Goal: Task Accomplishment & Management: Use online tool/utility

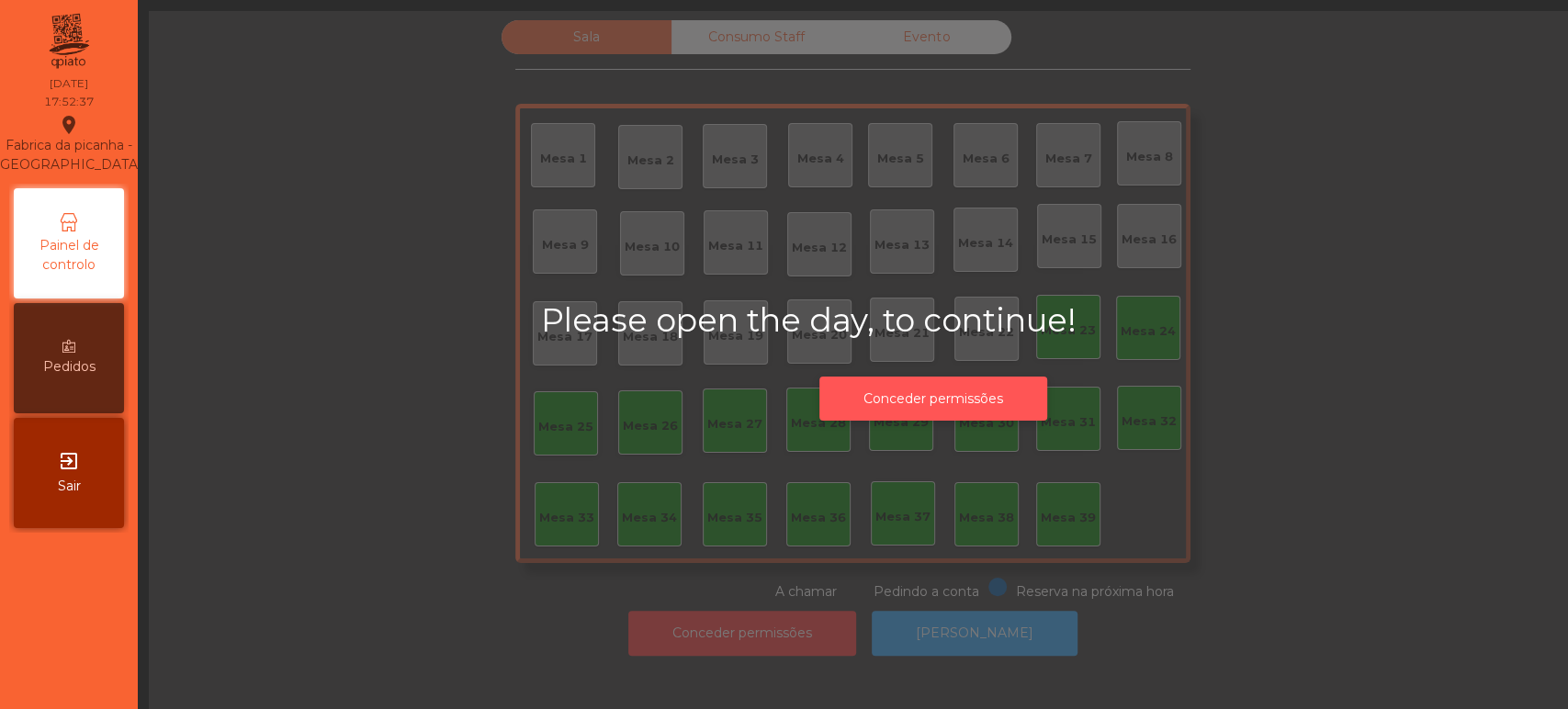
click at [927, 401] on button "Conceder permissões" at bounding box center [933, 400] width 228 height 45
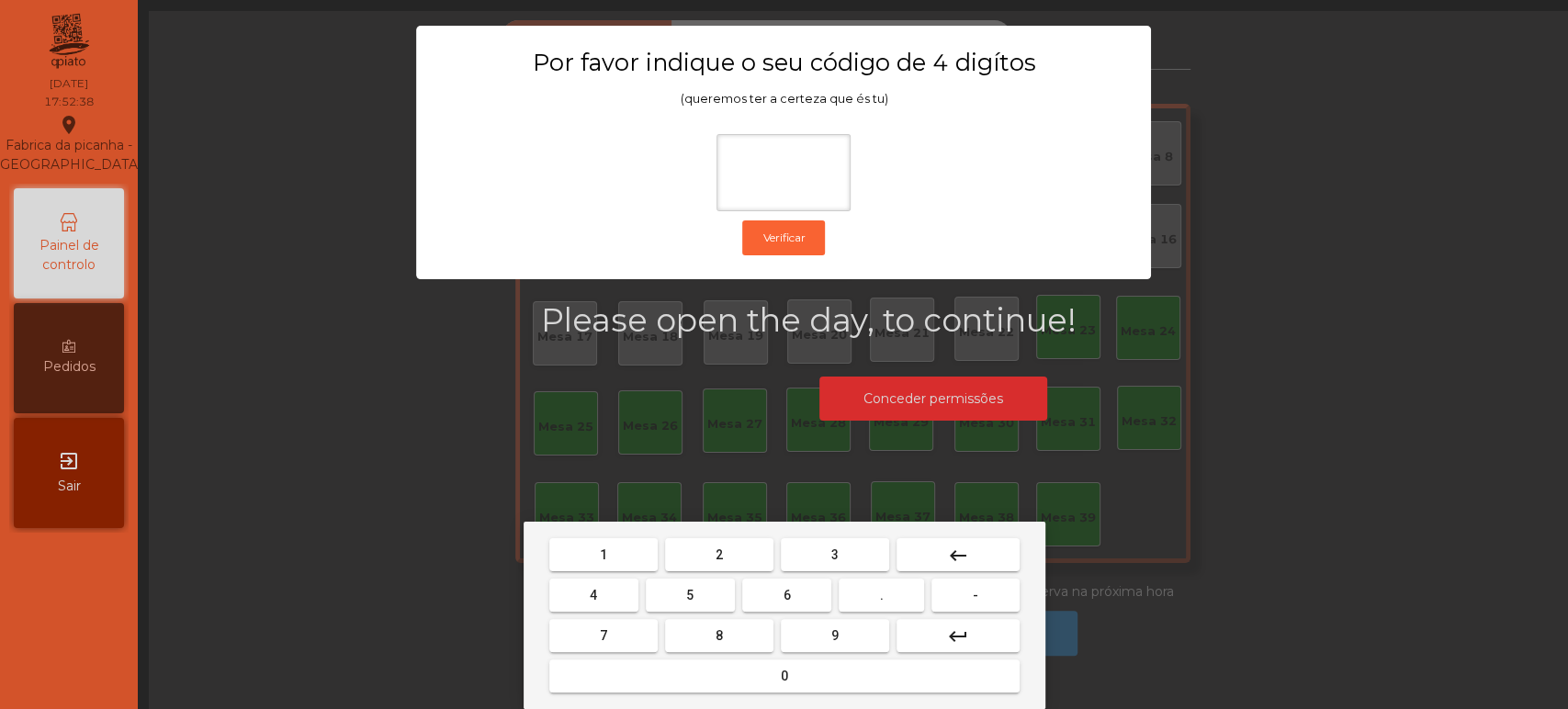
click at [626, 548] on button "1" at bounding box center [604, 554] width 109 height 33
click at [835, 554] on span "3" at bounding box center [836, 555] width 8 height 15
click at [701, 596] on button "5" at bounding box center [690, 595] width 89 height 33
click at [761, 673] on button "0" at bounding box center [785, 675] width 471 height 33
type input "****"
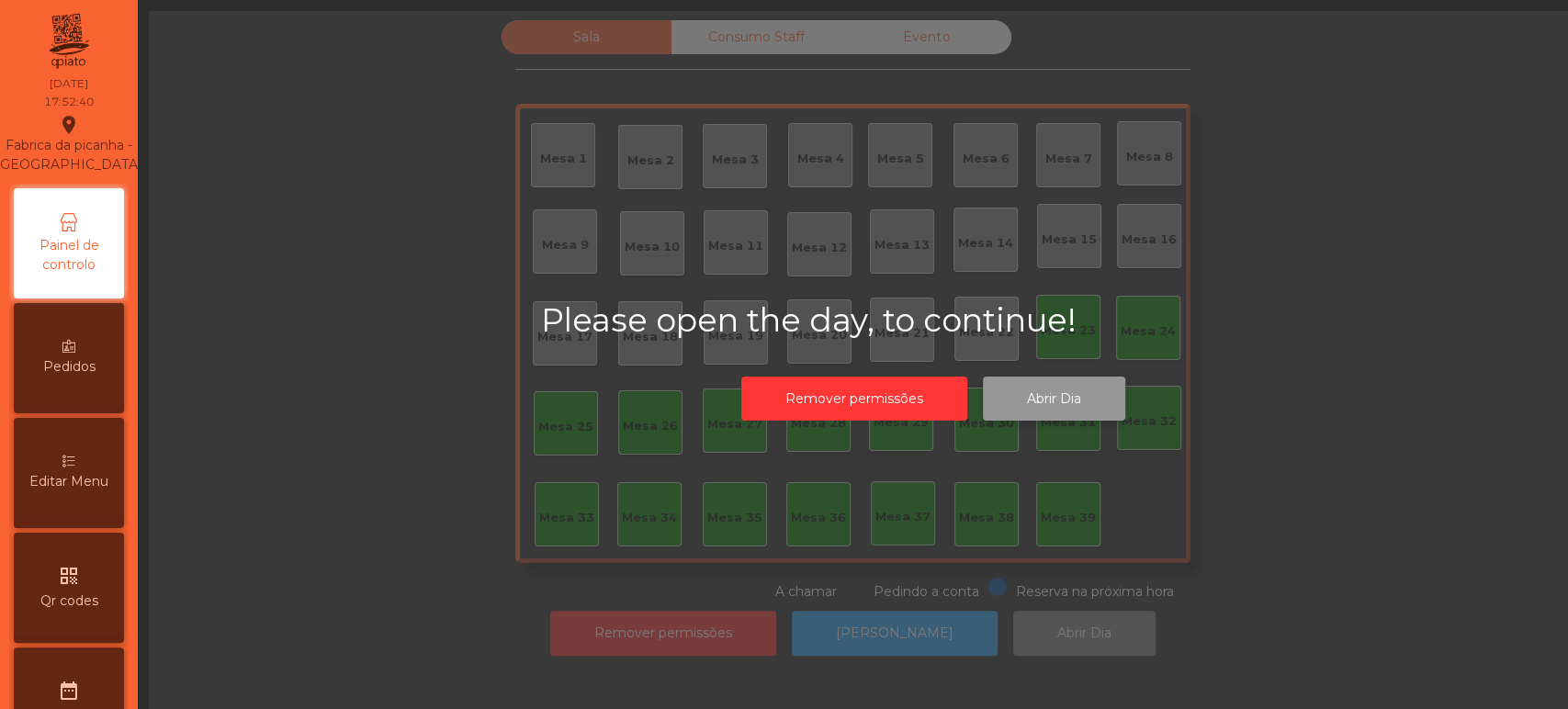
click at [1060, 404] on button "Abrir Dia" at bounding box center [1054, 400] width 143 height 45
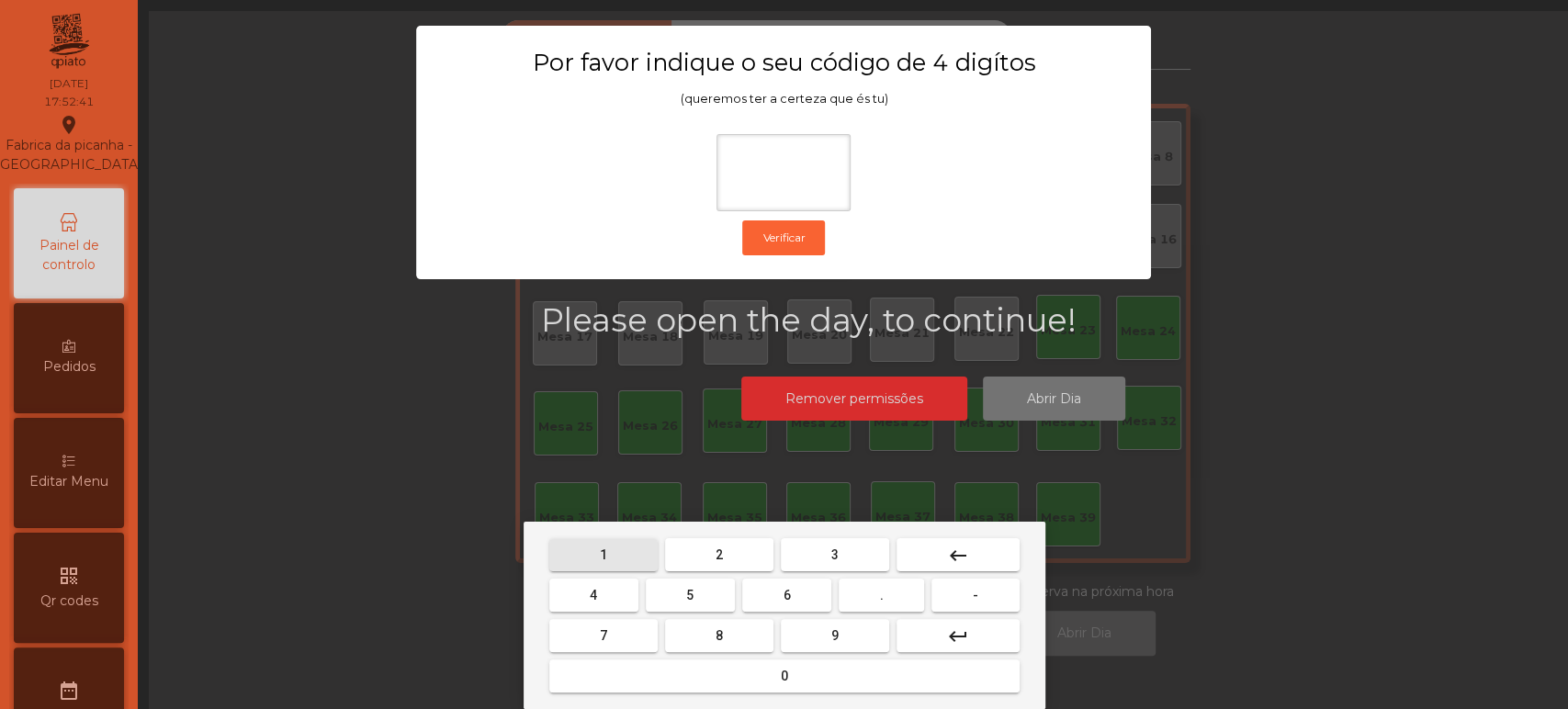
click at [619, 554] on button "1" at bounding box center [604, 554] width 109 height 33
click at [835, 554] on span "3" at bounding box center [836, 555] width 8 height 15
click at [702, 598] on button "5" at bounding box center [690, 595] width 89 height 33
click at [787, 695] on mat-keyboard-key "0" at bounding box center [784, 676] width 477 height 40
click at [809, 675] on button "0" at bounding box center [785, 675] width 471 height 33
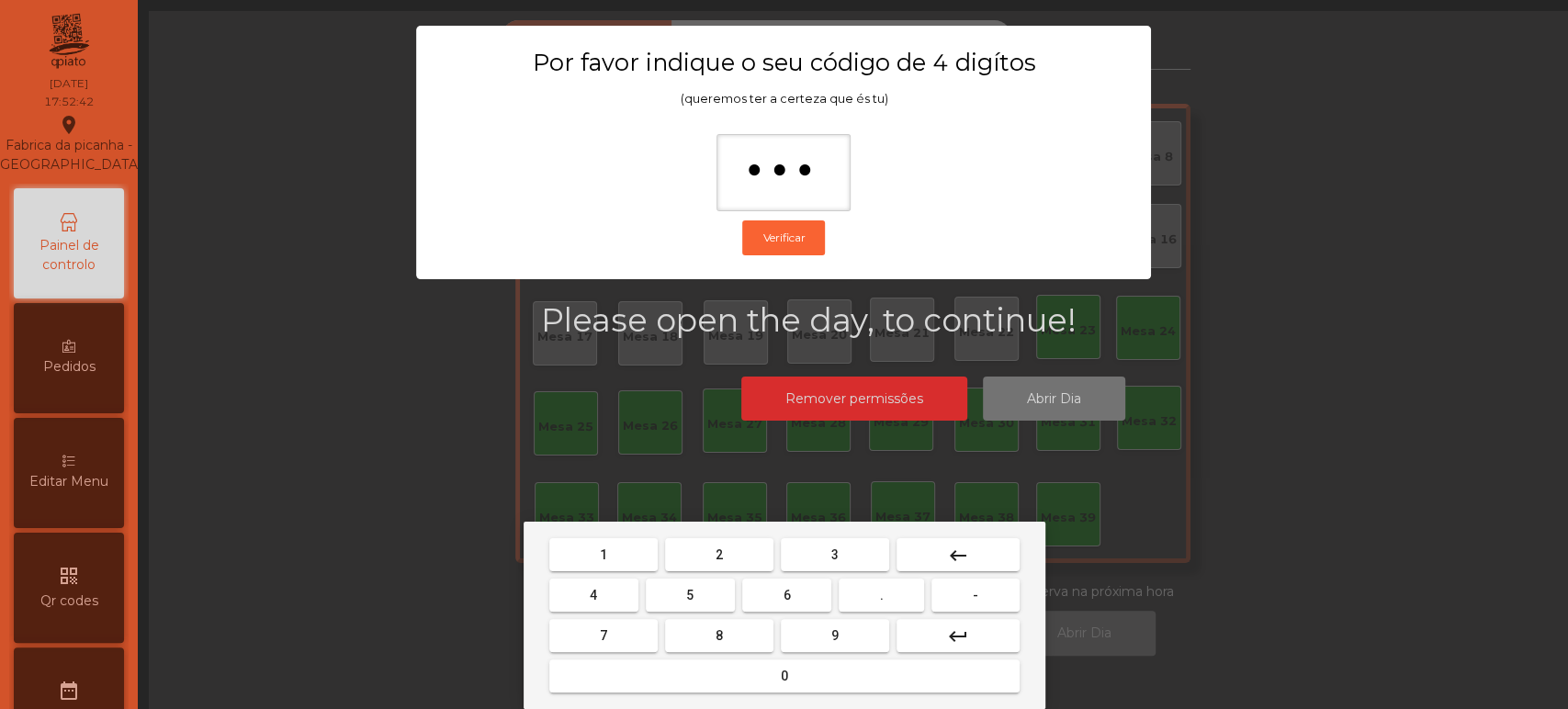
type input "****"
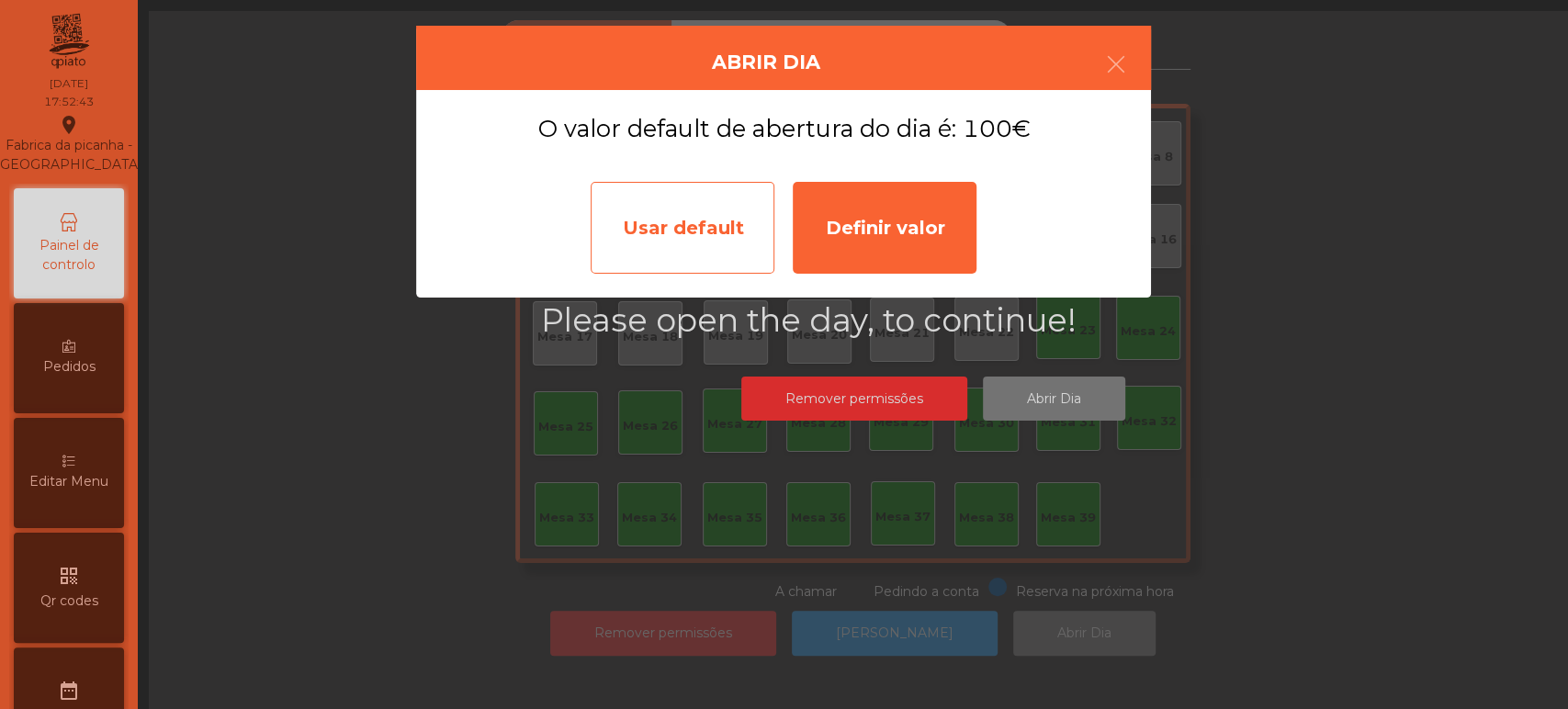
click at [680, 232] on div "Usar default" at bounding box center [683, 228] width 184 height 92
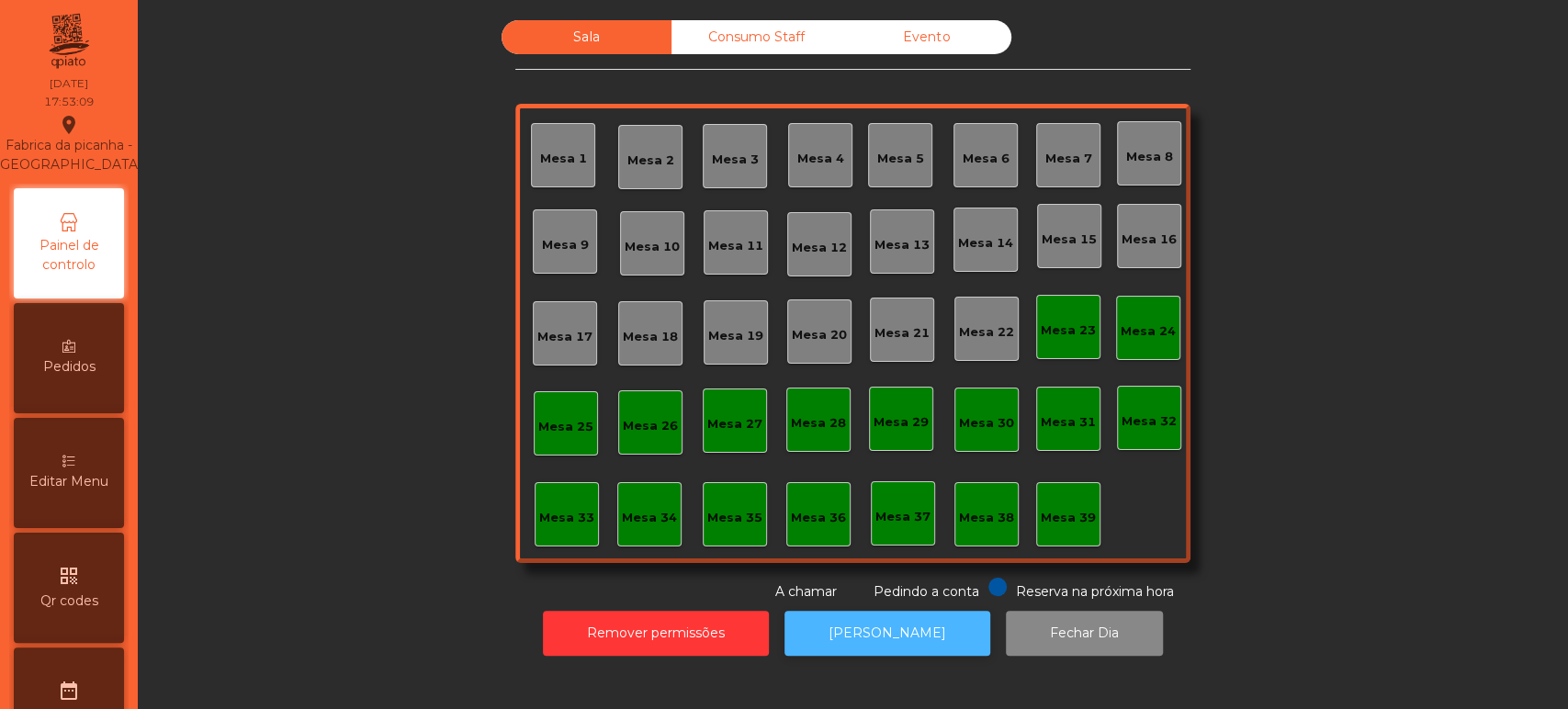
click at [864, 640] on button "[PERSON_NAME]" at bounding box center [887, 634] width 205 height 45
click at [1407, 361] on div "Sala Consumo Staff Evento Mesa 1 [GEOGRAPHIC_DATA] 3 Mesa 4 Mesa 5 Mesa 6 [GEOG…" at bounding box center [852, 311] width 1381 height 581
click at [550, 539] on div "Mesa 33" at bounding box center [566, 514] width 65 height 65
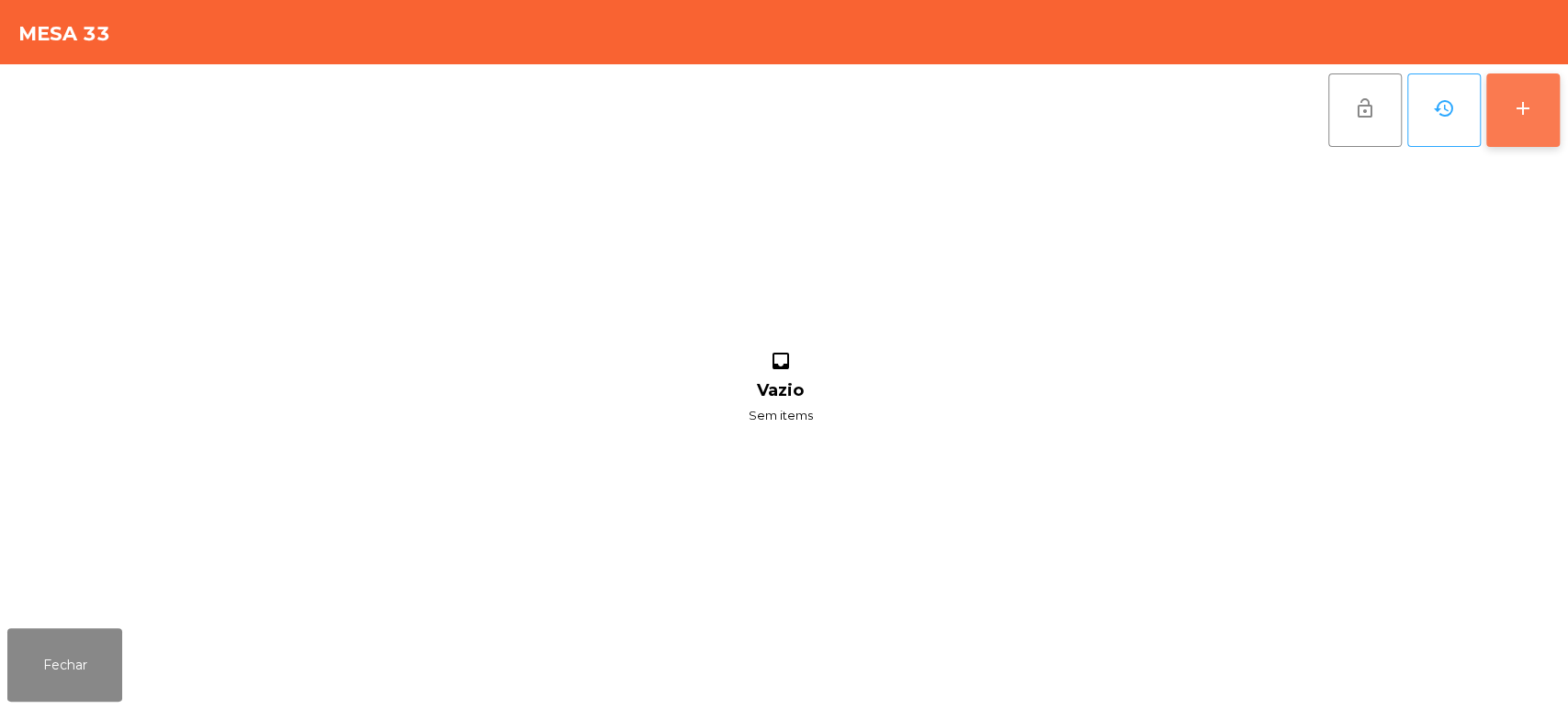
click at [1525, 92] on button "add" at bounding box center [1523, 110] width 73 height 73
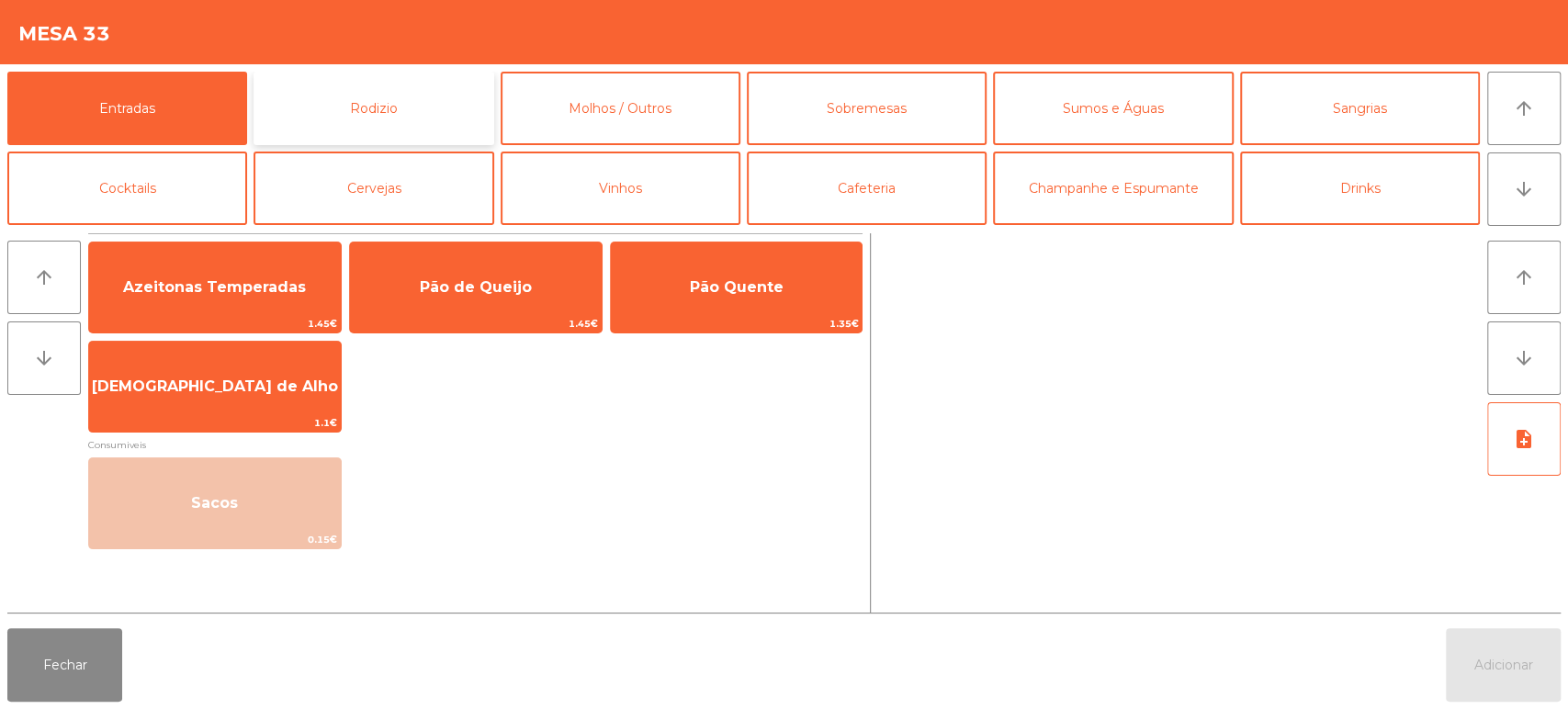
click at [428, 113] on button "Rodizio" at bounding box center [373, 108] width 240 height 73
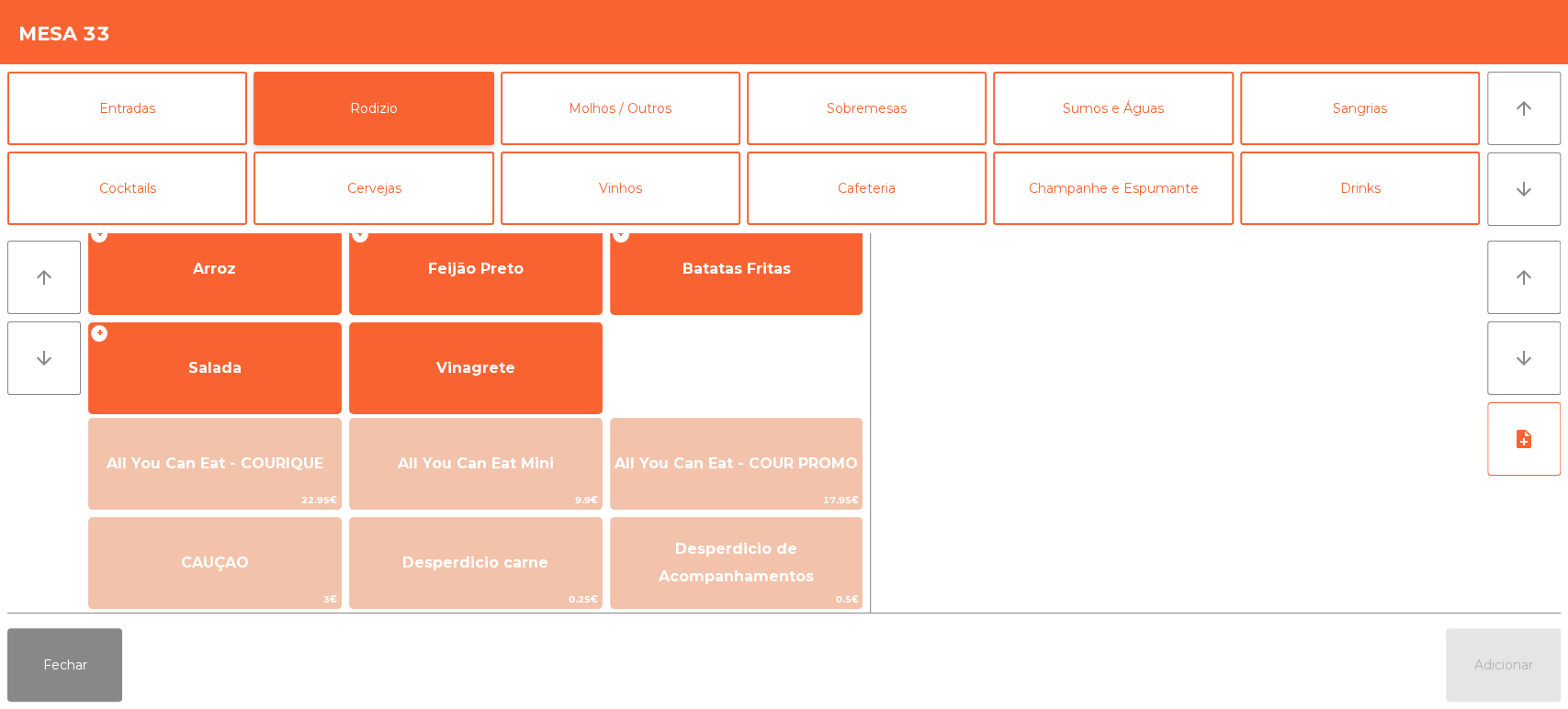
scroll to position [258, 0]
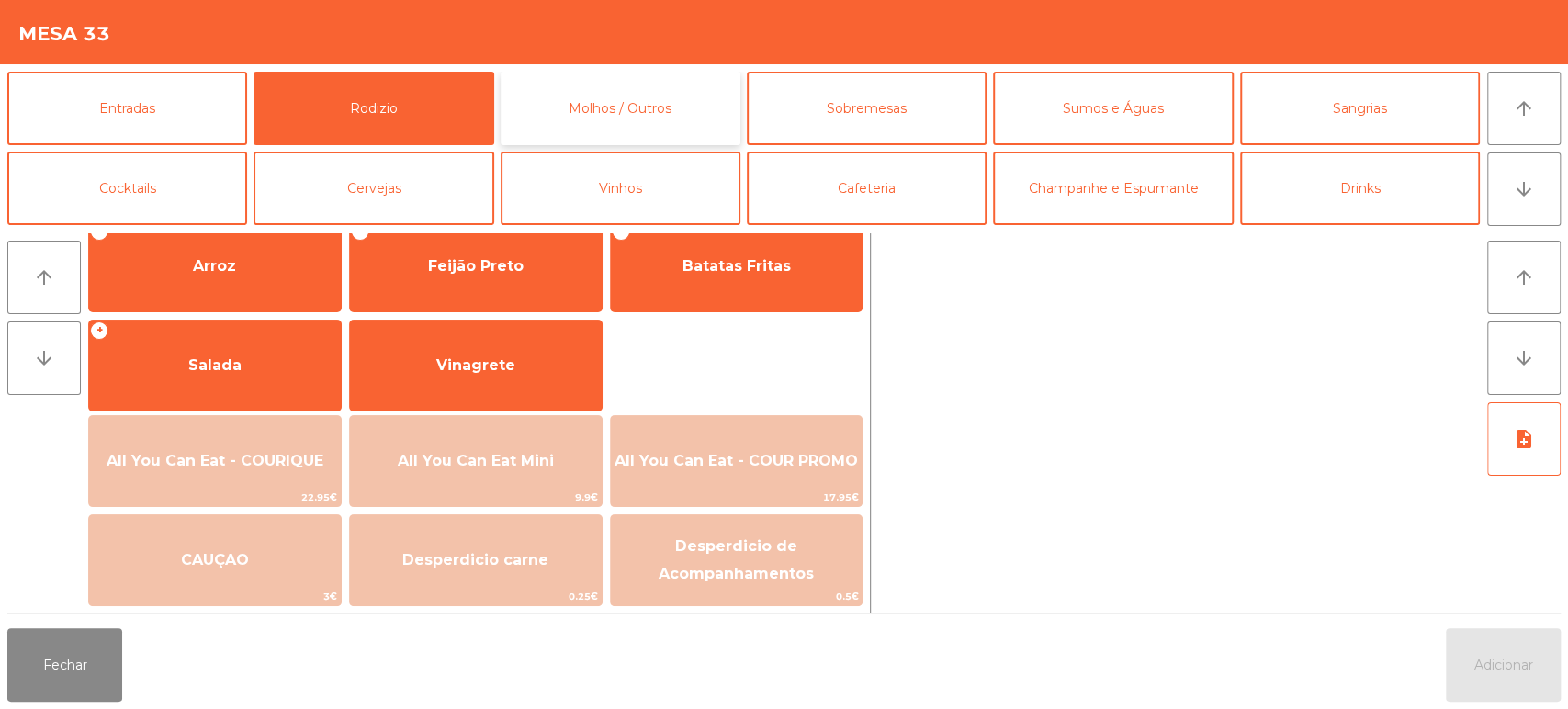
click at [633, 114] on button "Molhos / Outros" at bounding box center [621, 108] width 240 height 73
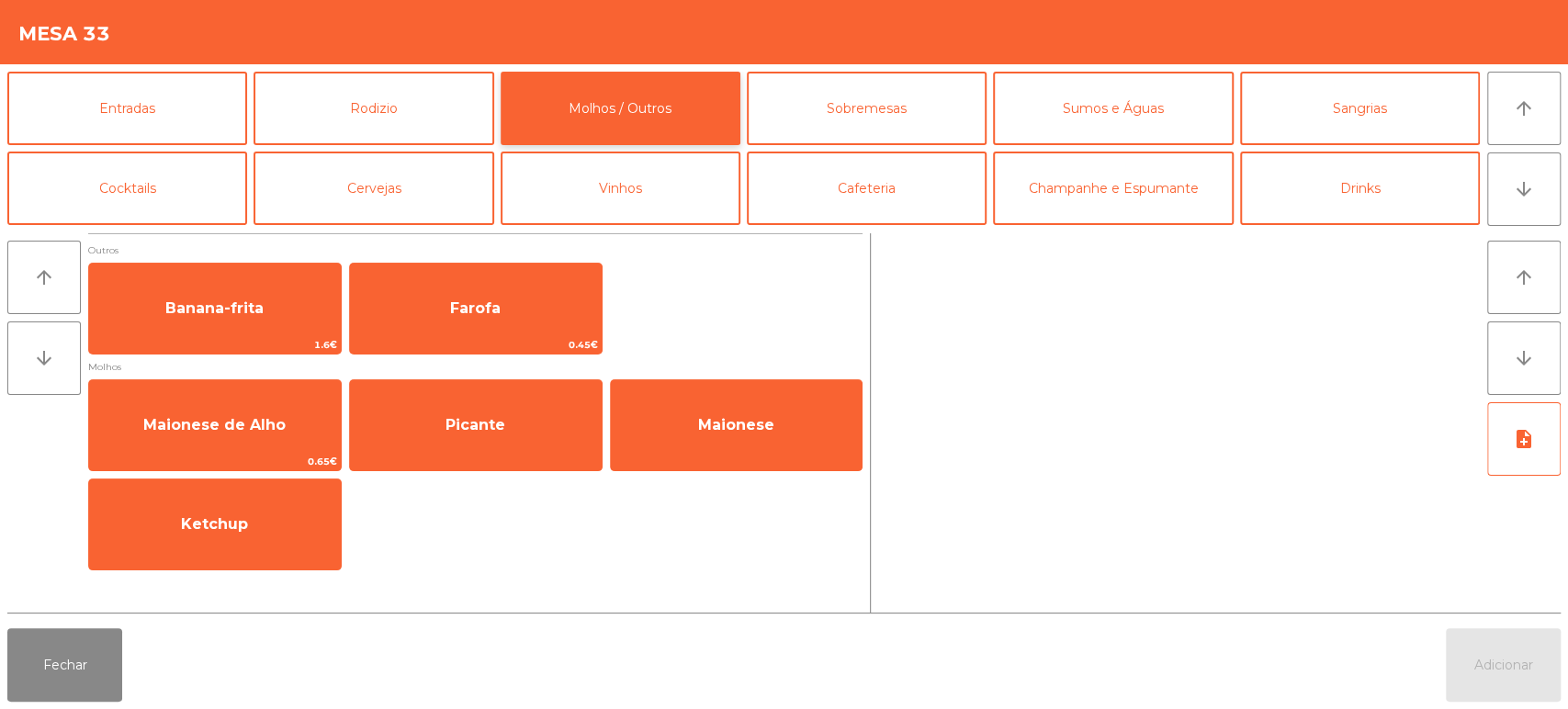
scroll to position [0, 0]
click at [889, 98] on button "Sobremesas" at bounding box center [867, 108] width 240 height 73
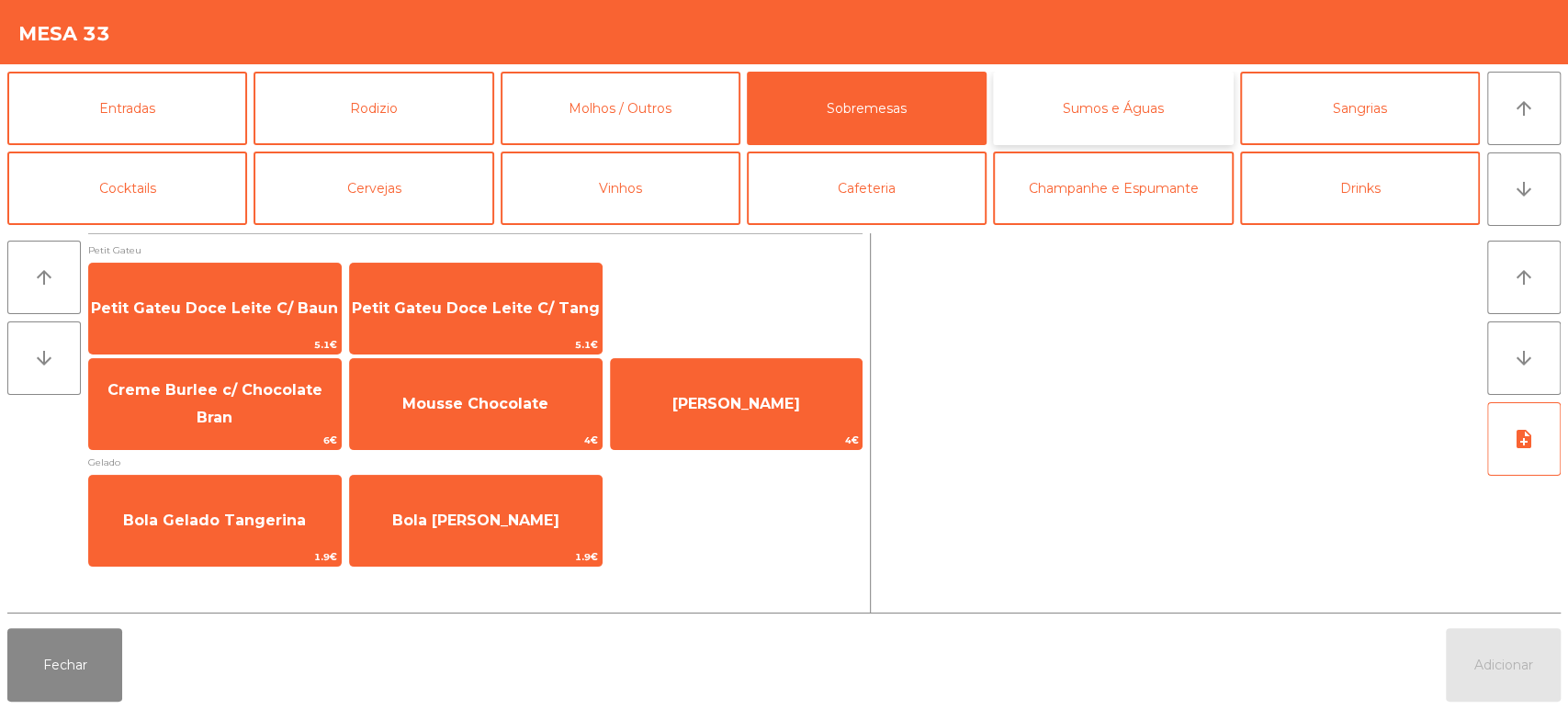
click at [1088, 86] on button "Sumos e Águas" at bounding box center [1113, 108] width 240 height 73
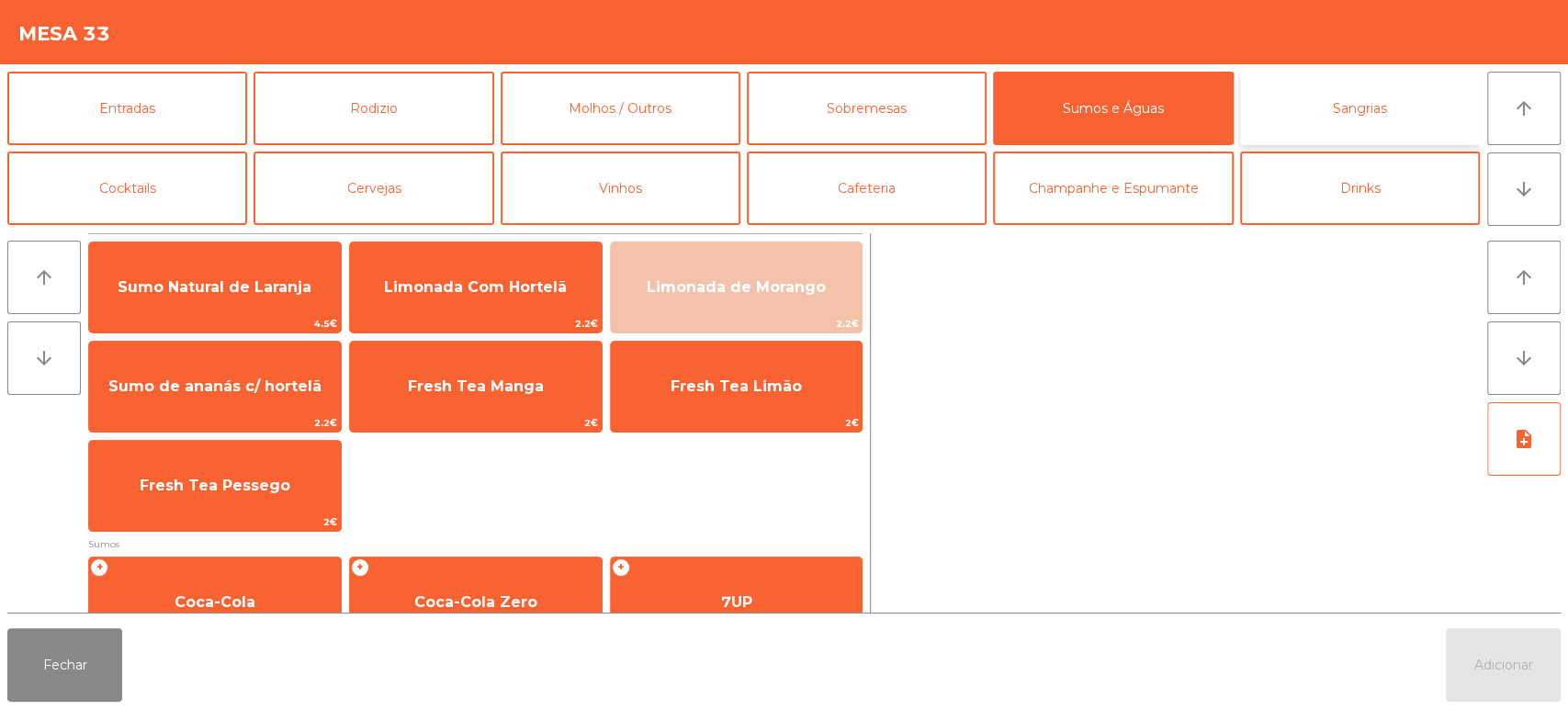
click at [1363, 120] on button "Sangrias" at bounding box center [1361, 108] width 240 height 73
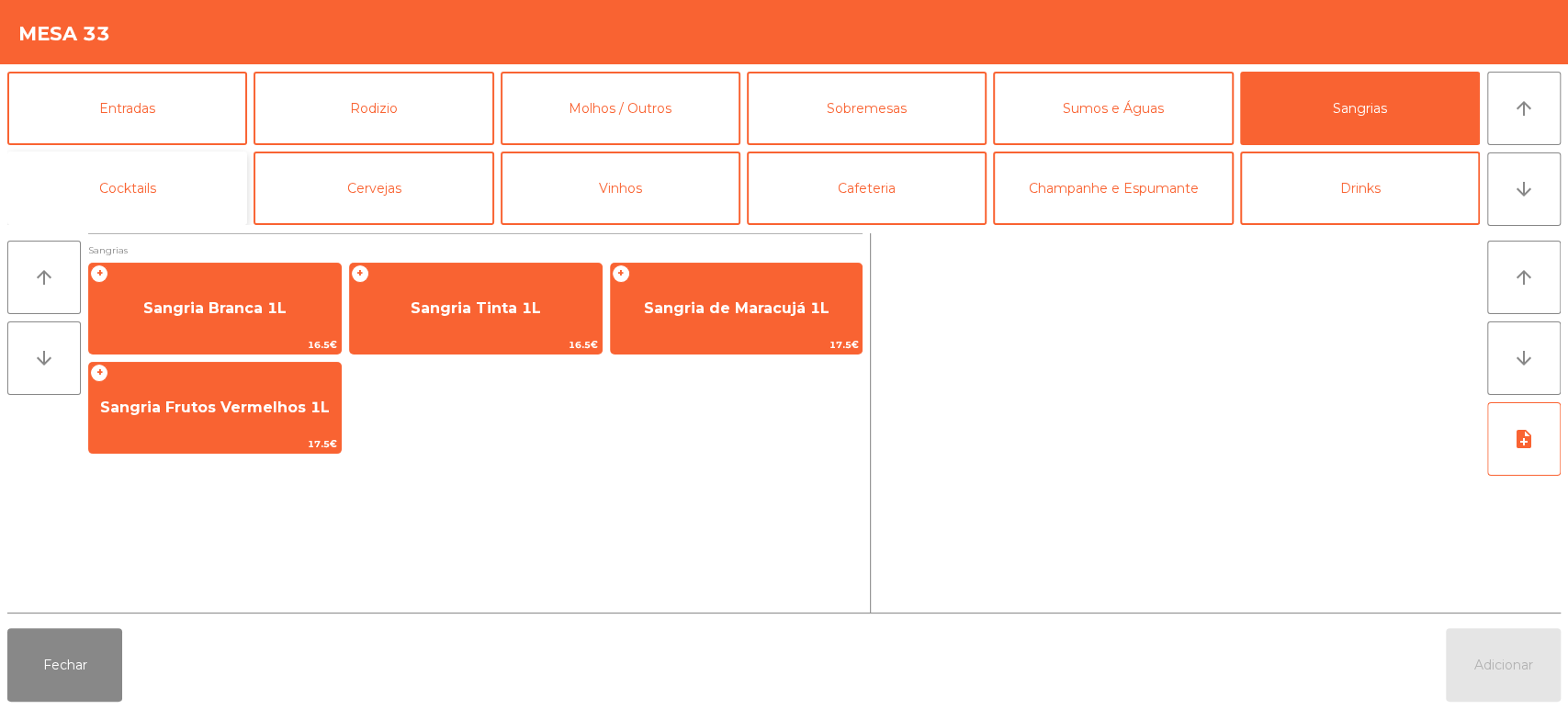
click at [182, 171] on button "Cocktails" at bounding box center [128, 189] width 240 height 73
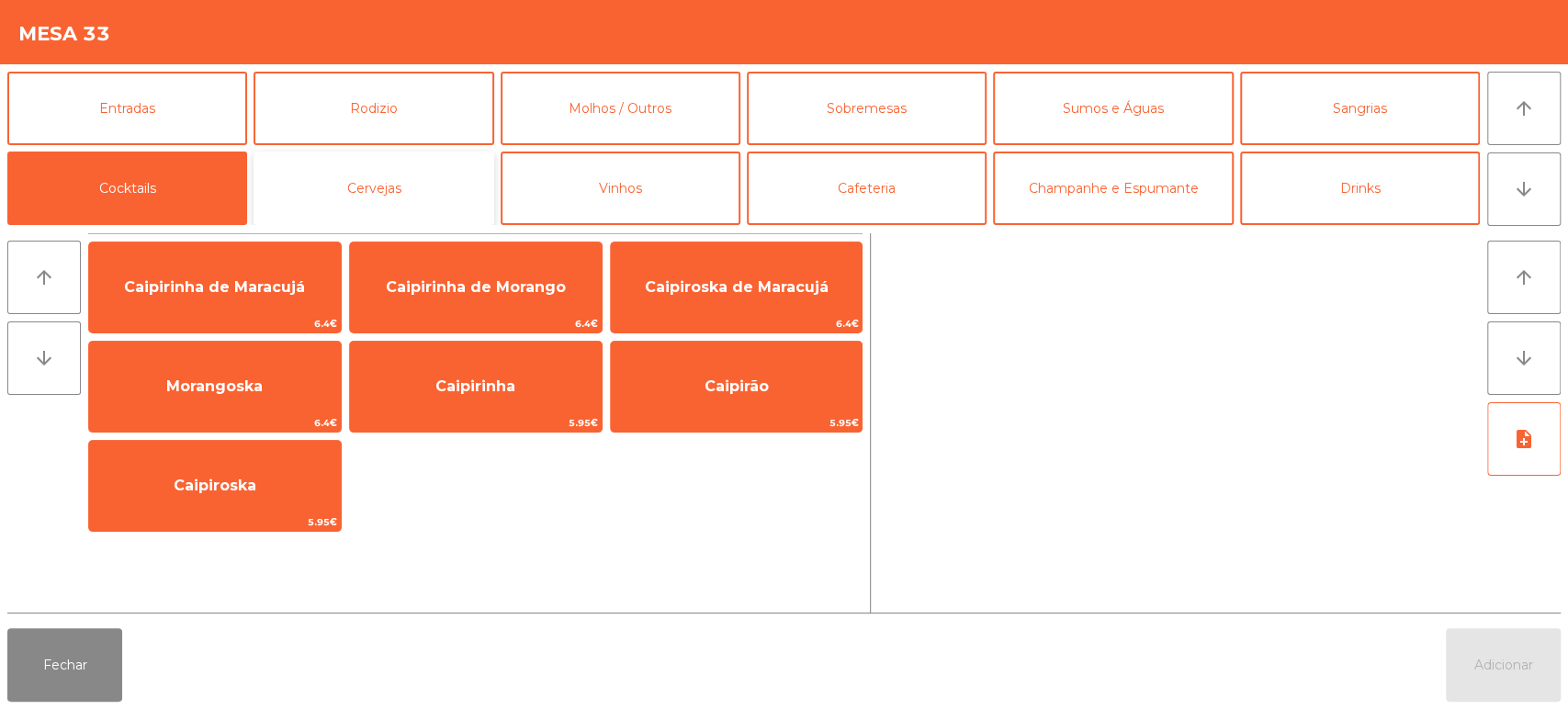
click at [396, 173] on button "Cervejas" at bounding box center [373, 189] width 240 height 73
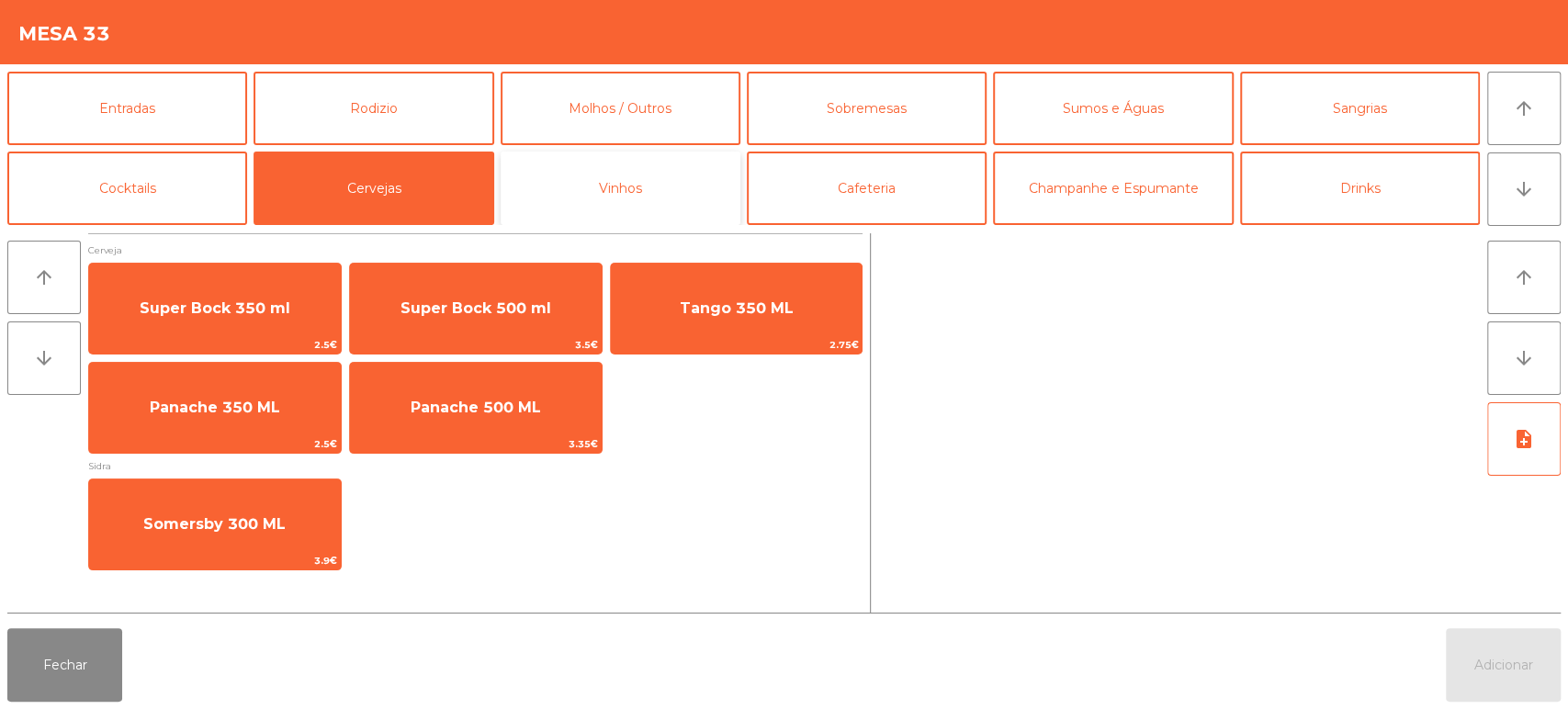
click at [658, 203] on button "Vinhos" at bounding box center [621, 189] width 240 height 73
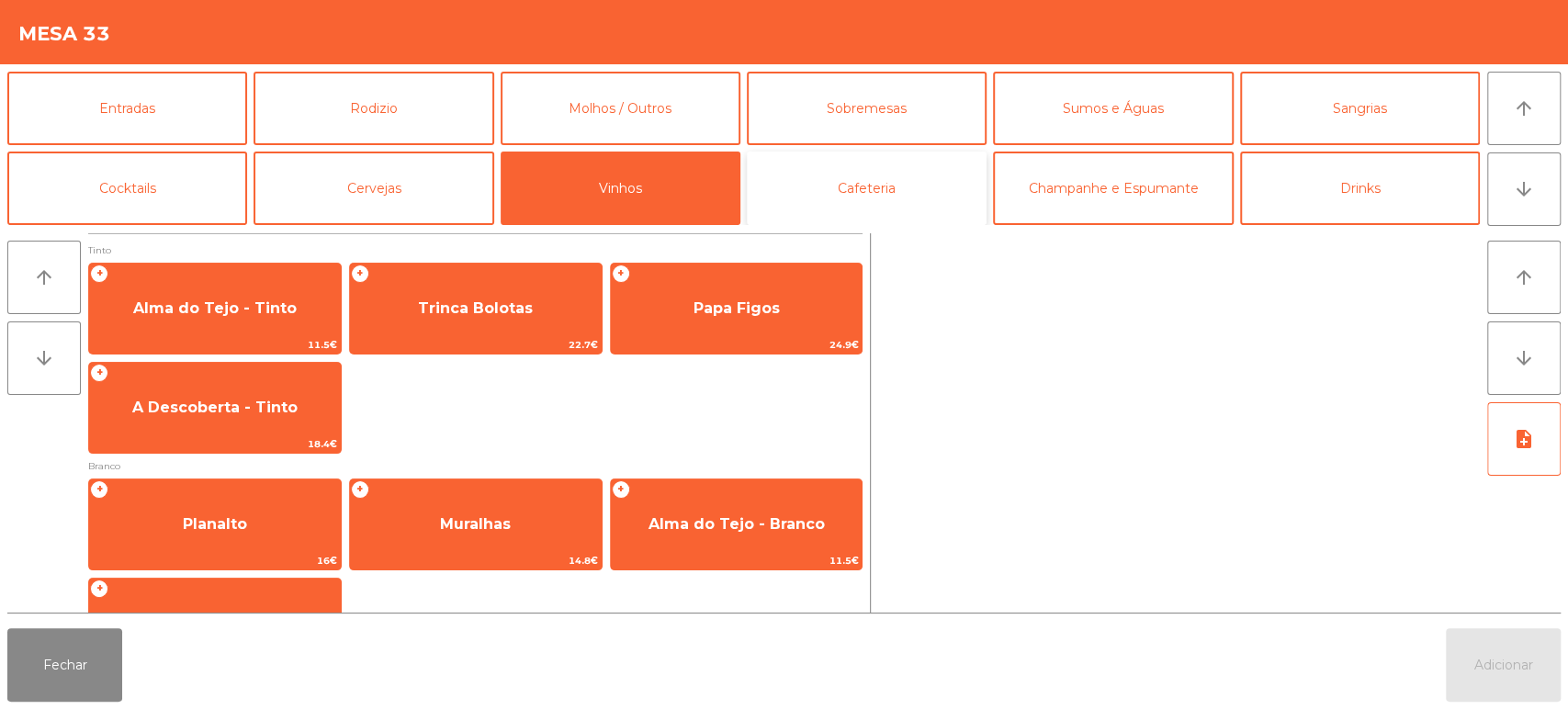
click at [847, 187] on button "Cafeteria" at bounding box center [867, 189] width 240 height 73
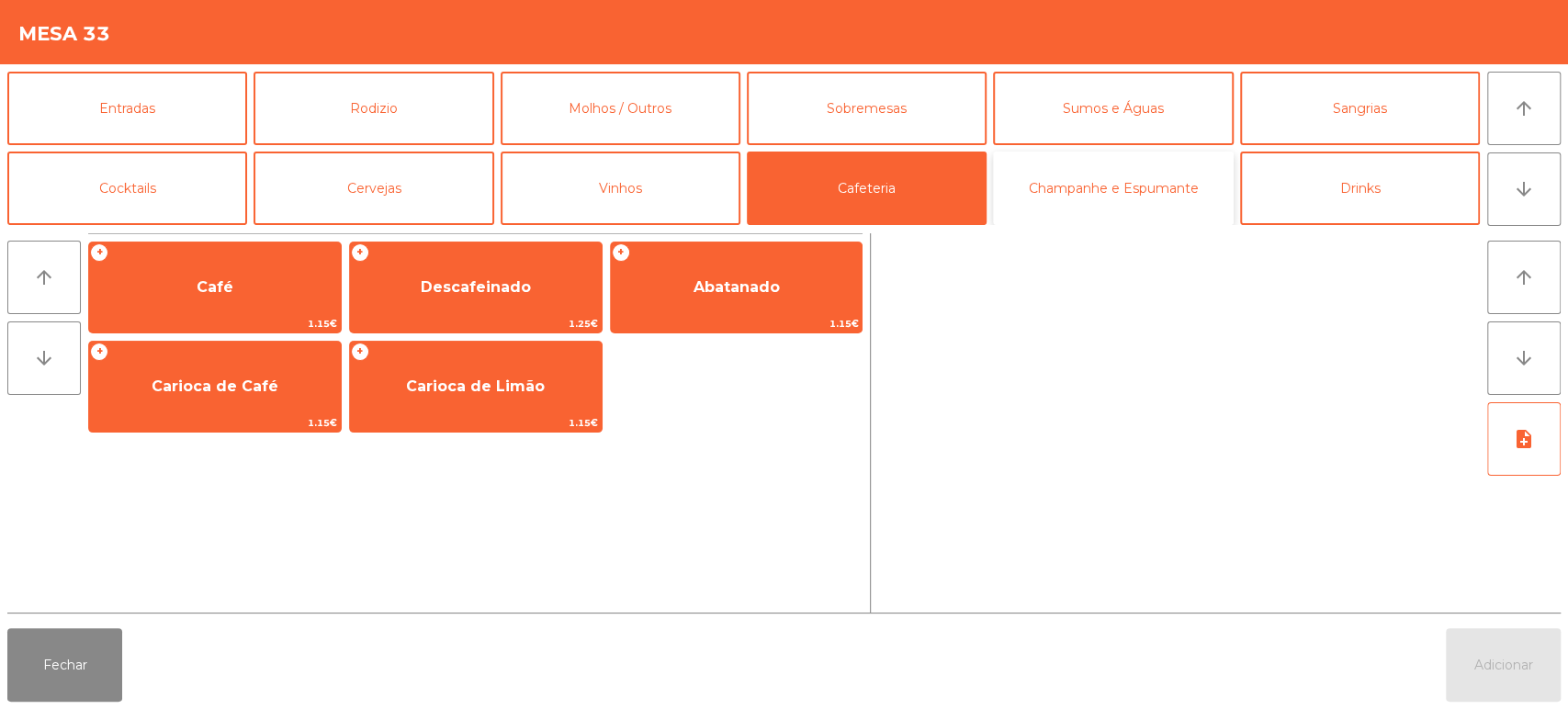
click at [1085, 184] on button "Champanhe e Espumante" at bounding box center [1113, 189] width 240 height 73
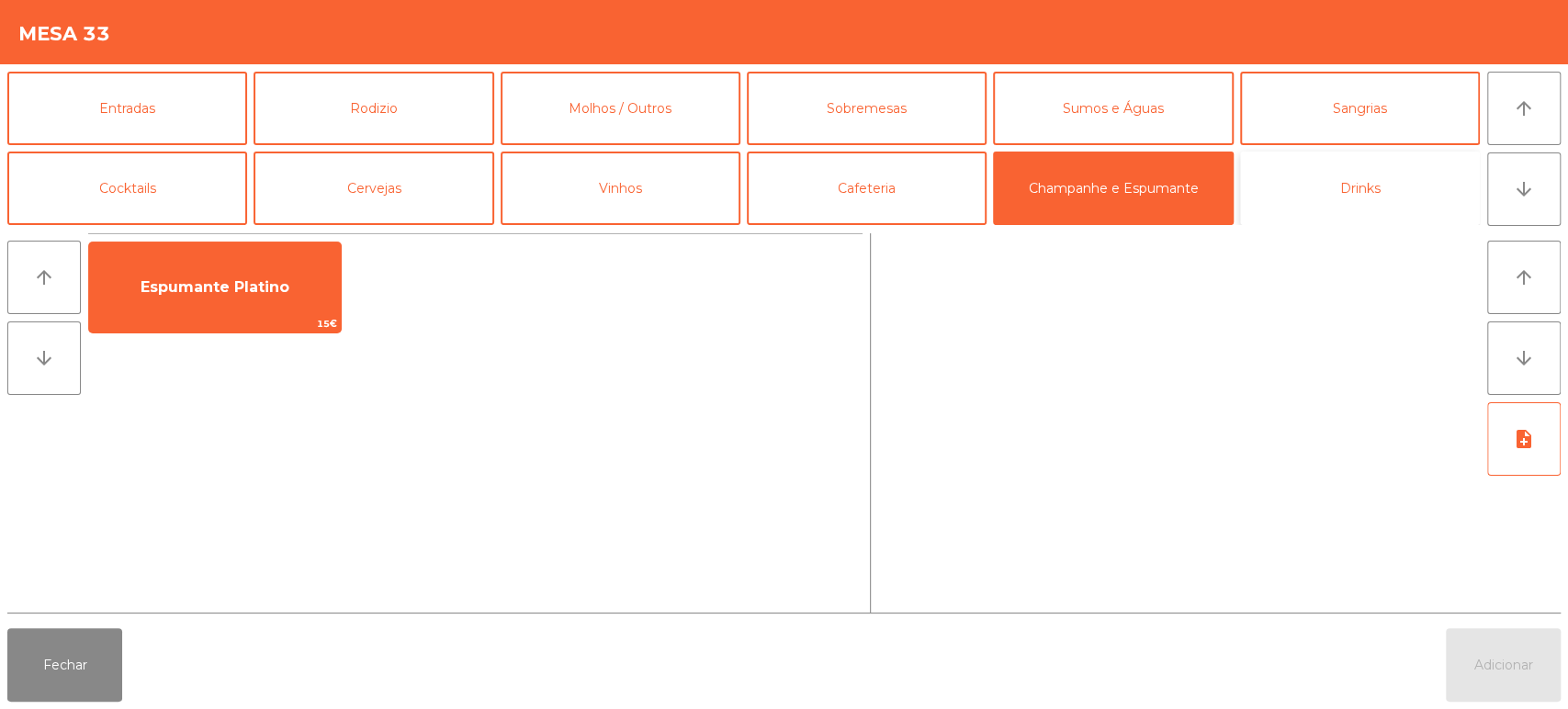
click at [1350, 192] on button "Drinks" at bounding box center [1361, 189] width 240 height 73
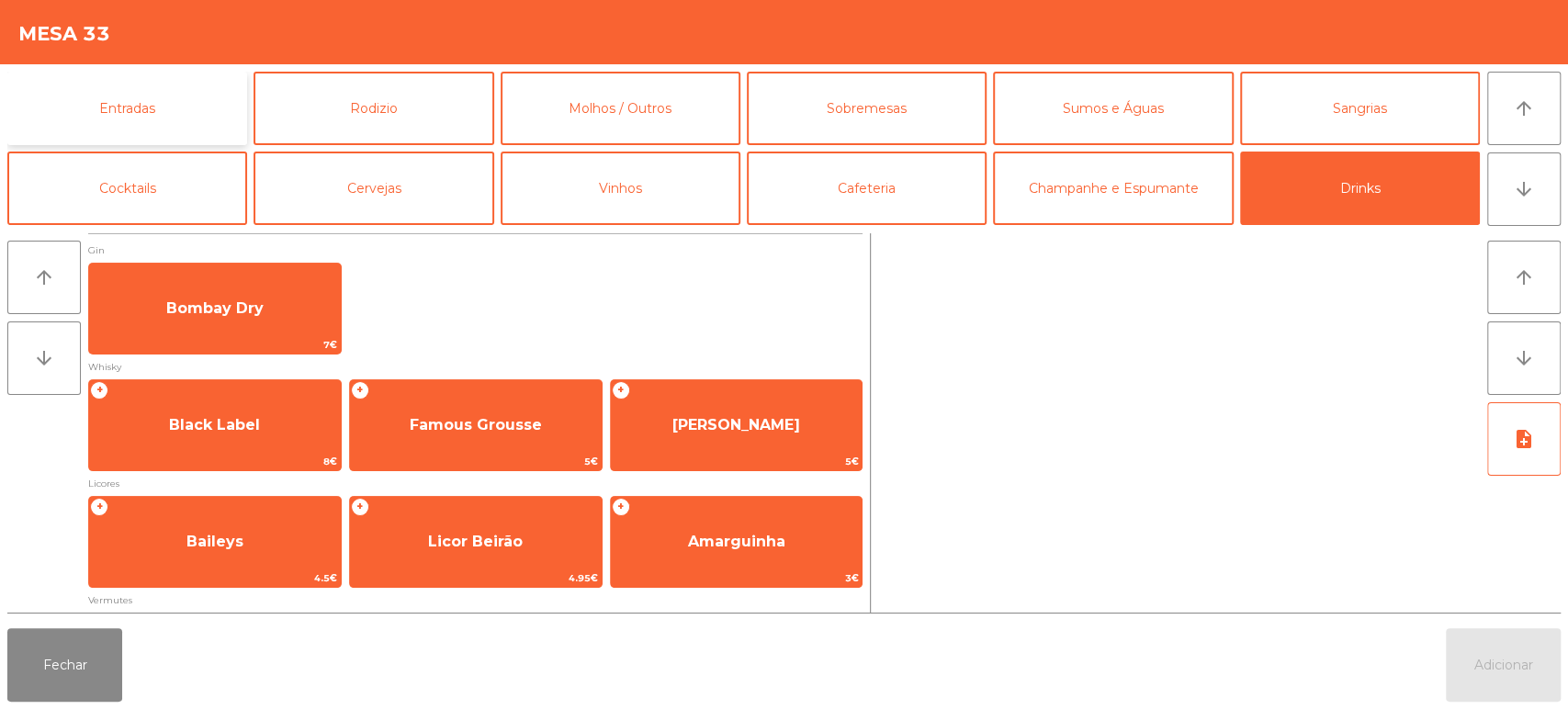
click at [171, 122] on button "Entradas" at bounding box center [128, 108] width 240 height 73
